Goal: Download file/media

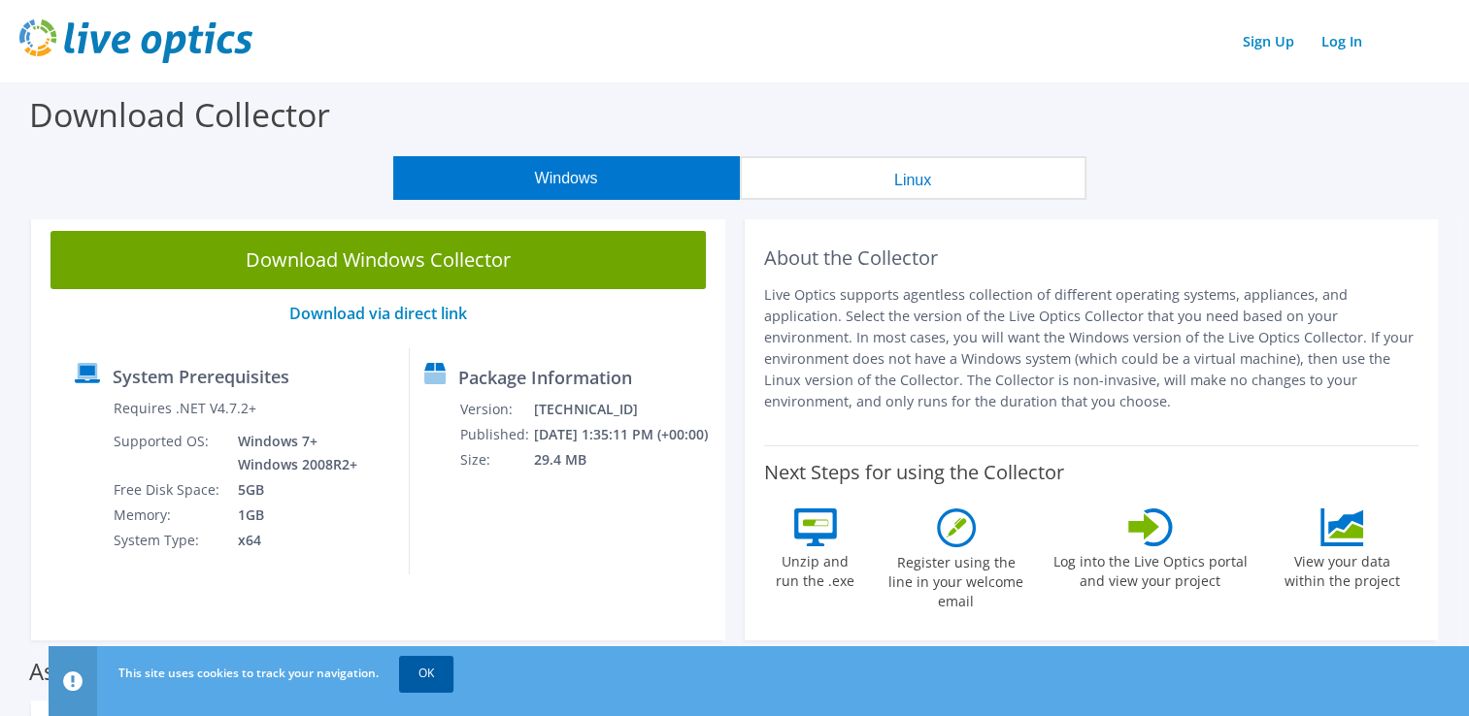
click at [423, 673] on link "OK" at bounding box center [426, 673] width 54 height 35
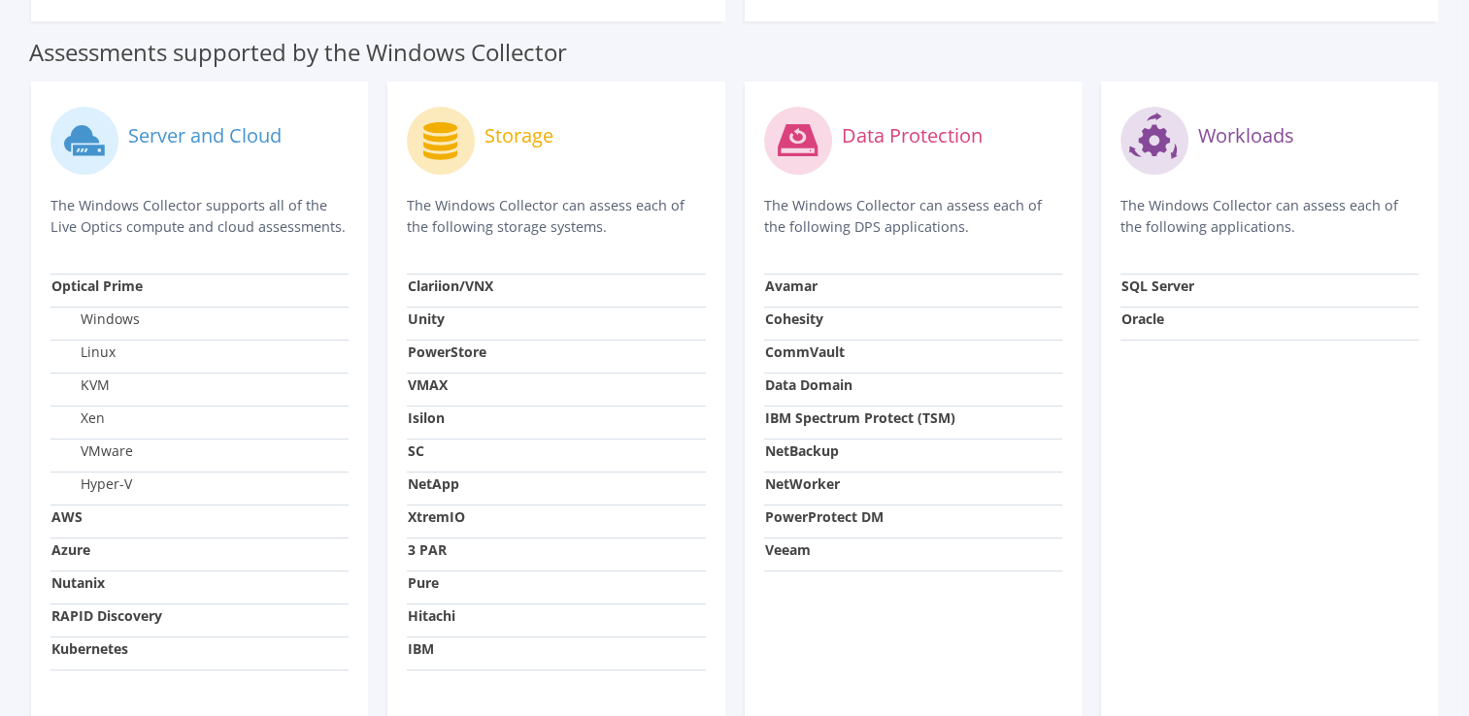
scroll to position [548, 0]
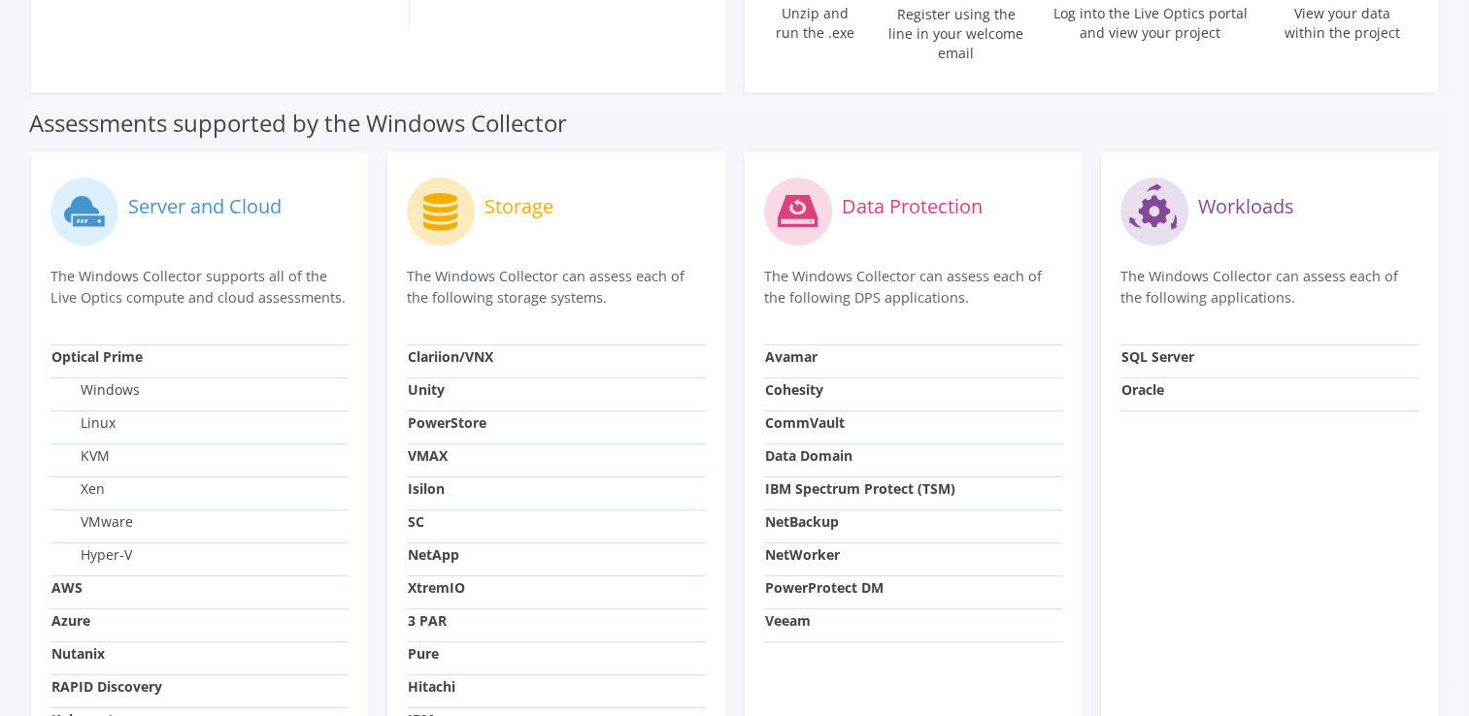
click at [179, 197] on label "Server and Cloud" at bounding box center [204, 206] width 153 height 19
click at [187, 197] on label "Server and Cloud" at bounding box center [204, 206] width 153 height 19
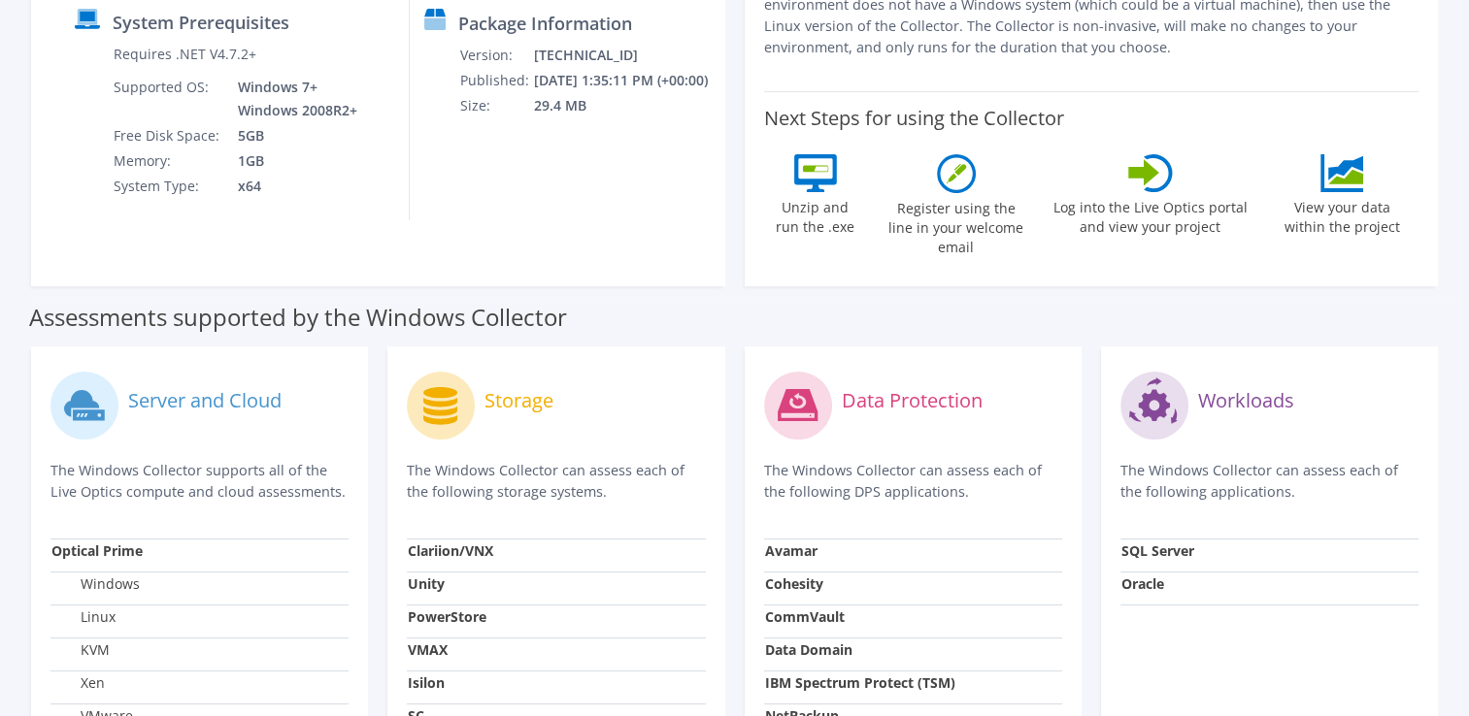
scroll to position [63, 0]
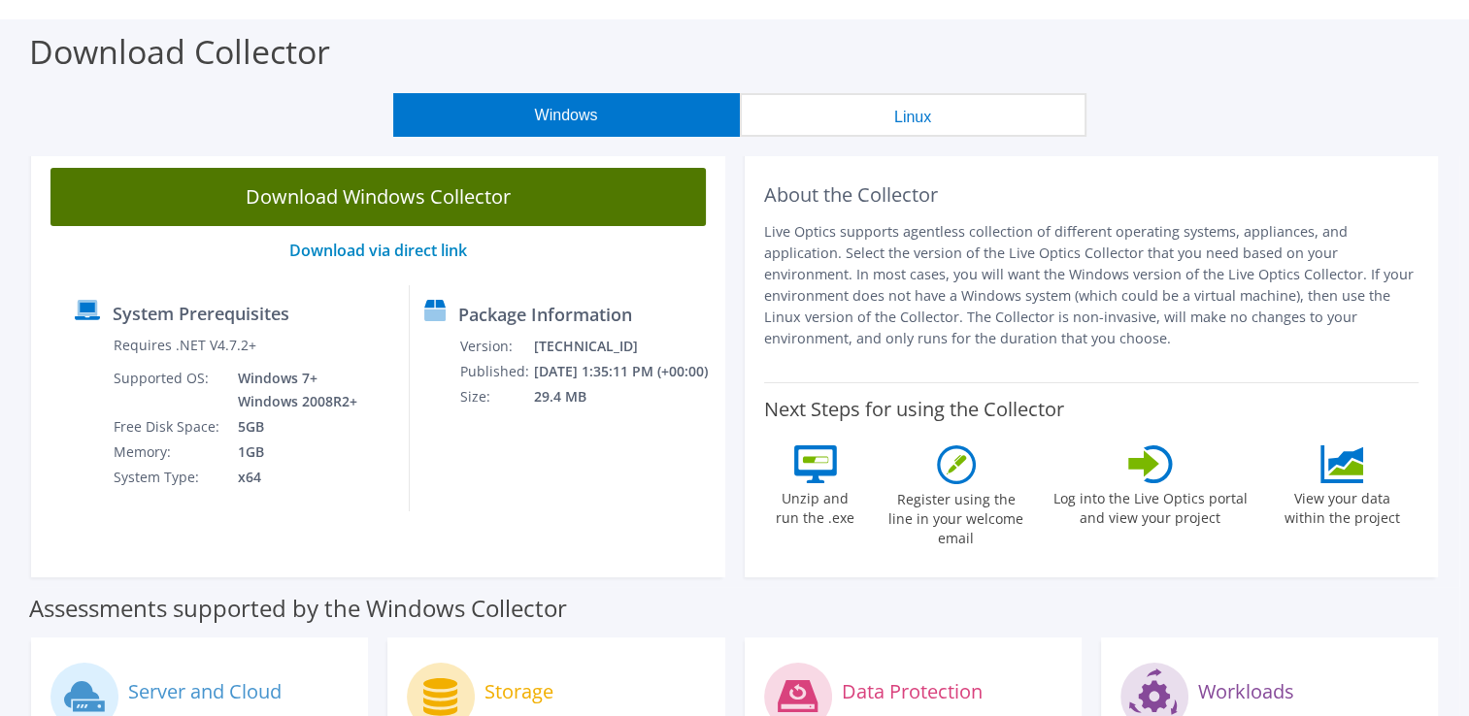
click at [224, 197] on link "Download Windows Collector" at bounding box center [377, 197] width 655 height 58
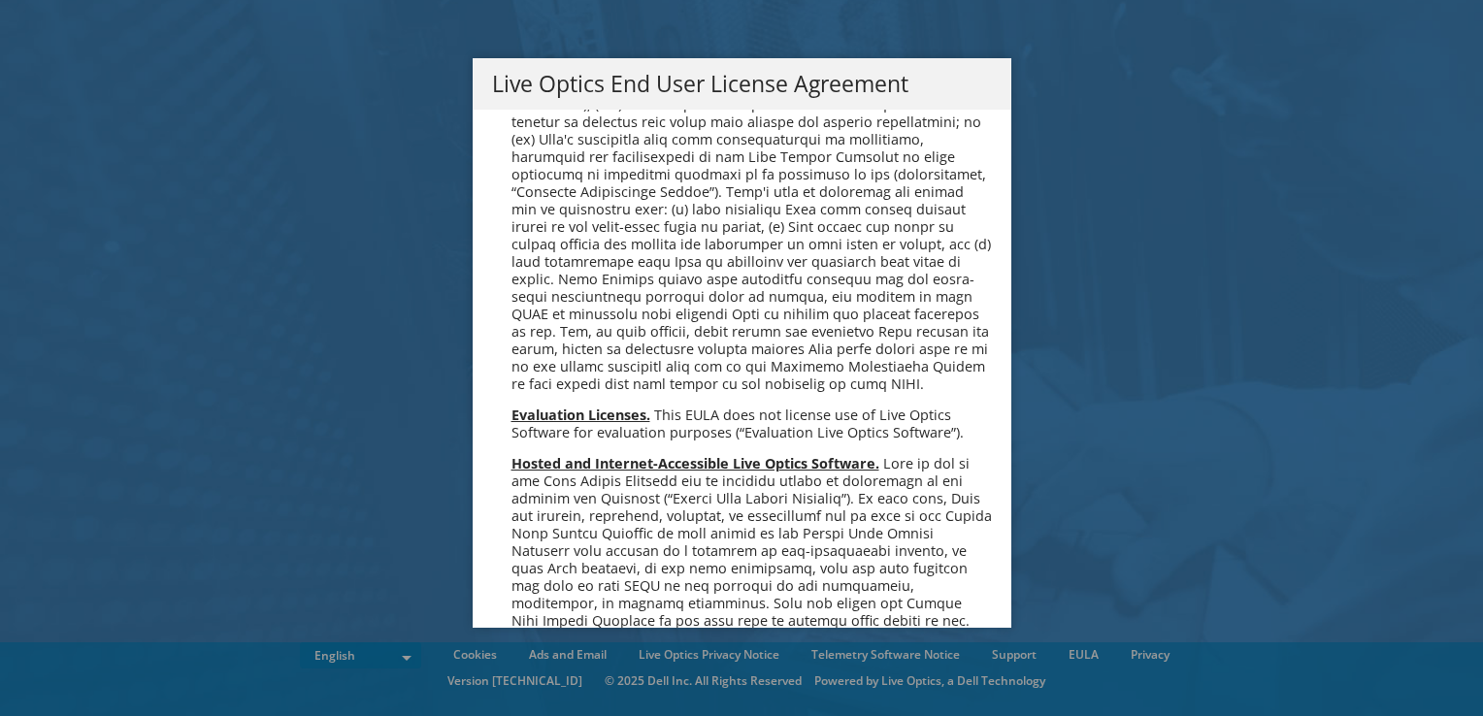
scroll to position [7341, 0]
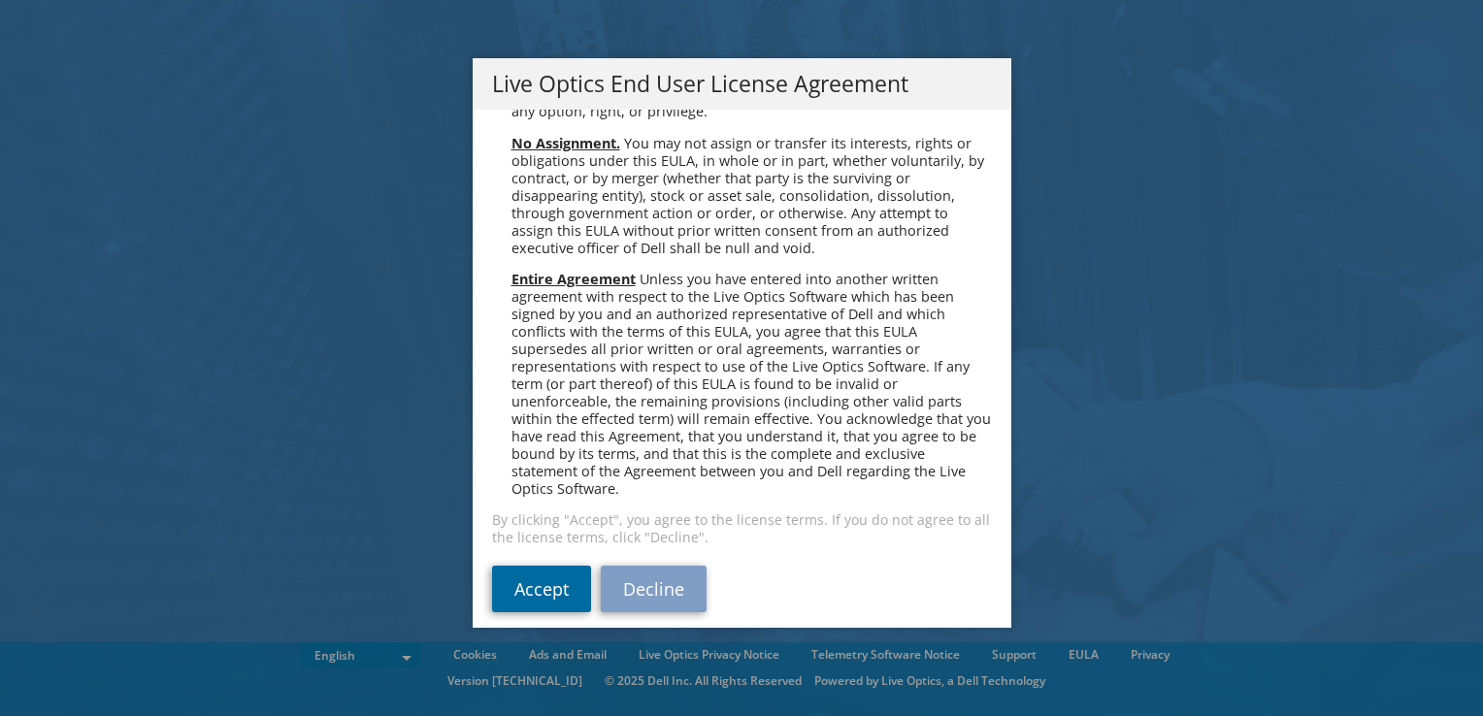
click at [517, 566] on link "Accept" at bounding box center [541, 589] width 99 height 47
